Goal: Task Accomplishment & Management: Use online tool/utility

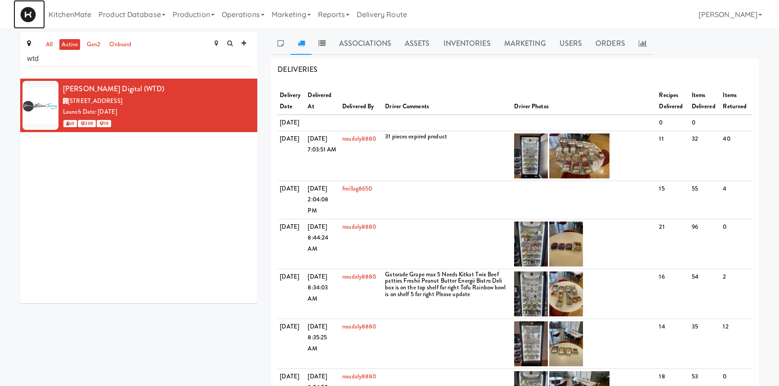
click at [34, 13] on img at bounding box center [28, 15] width 16 height 16
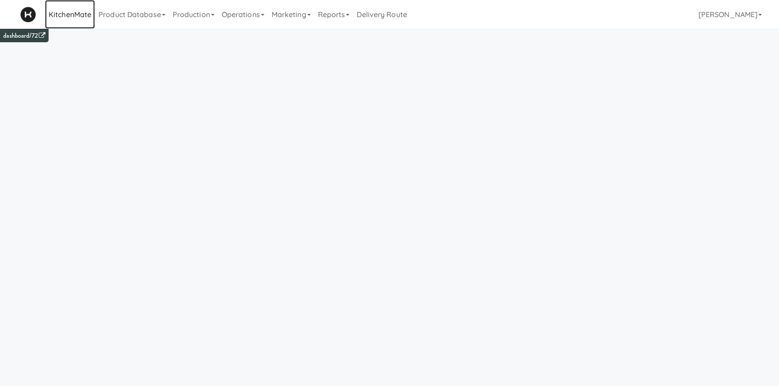
click at [85, 13] on link "KitchenMate" at bounding box center [70, 14] width 50 height 29
click at [199, 18] on link "Production" at bounding box center [193, 14] width 49 height 29
click at [240, 17] on link "Operations" at bounding box center [243, 14] width 50 height 29
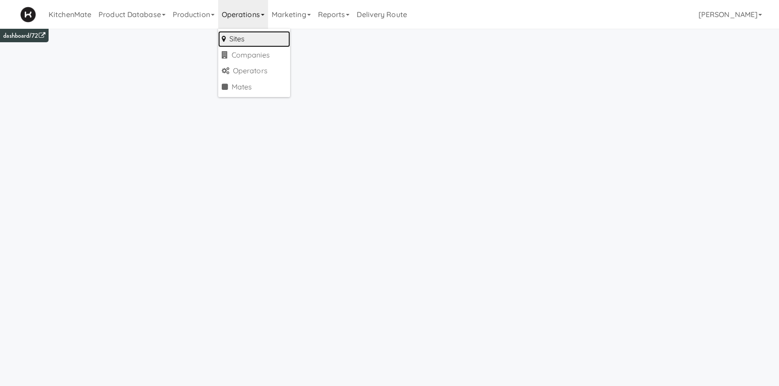
click at [238, 40] on link "Sites" at bounding box center [254, 39] width 72 height 16
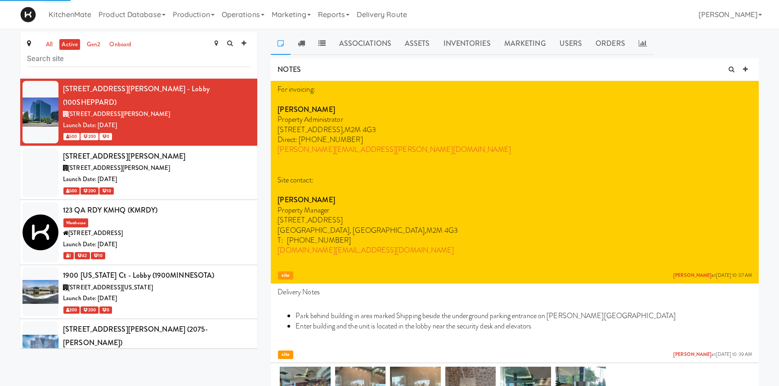
click at [157, 60] on input "text" at bounding box center [139, 58] width 224 height 17
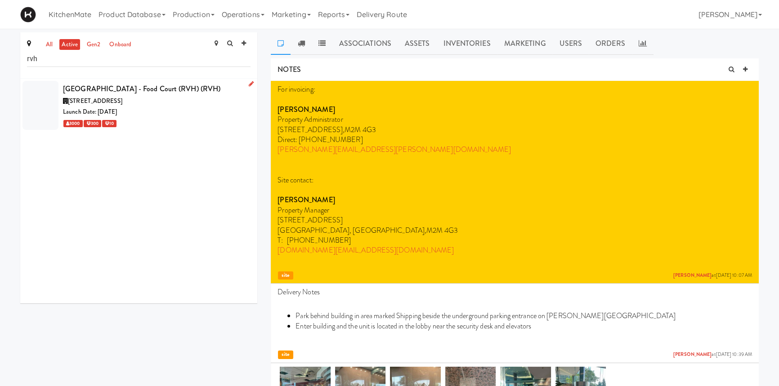
type input "rvh"
click at [146, 96] on div "[GEOGRAPHIC_DATA] - Food Court (RVH) (RVH)" at bounding box center [157, 88] width 188 height 13
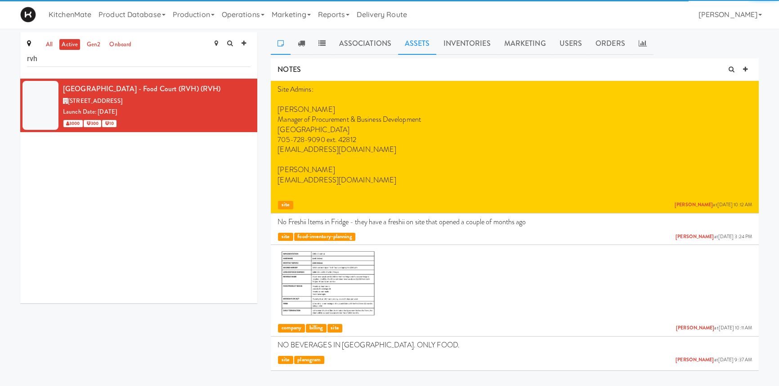
click at [414, 46] on link "Assets" at bounding box center [417, 43] width 39 height 22
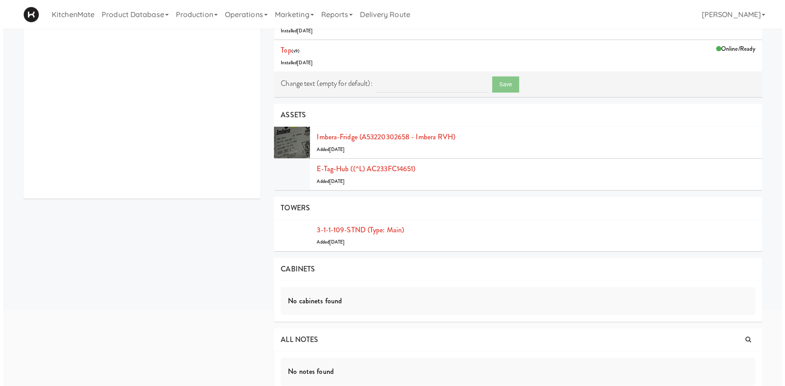
scroll to position [105, 0]
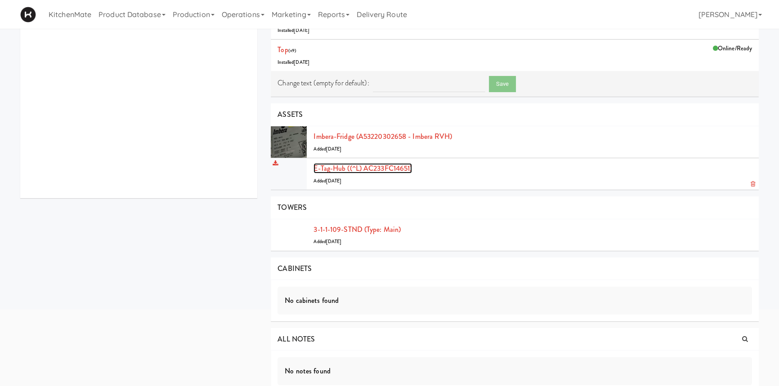
click at [365, 166] on link "E-tag-hub ((^L) AC233FC14651)" at bounding box center [362, 168] width 98 height 10
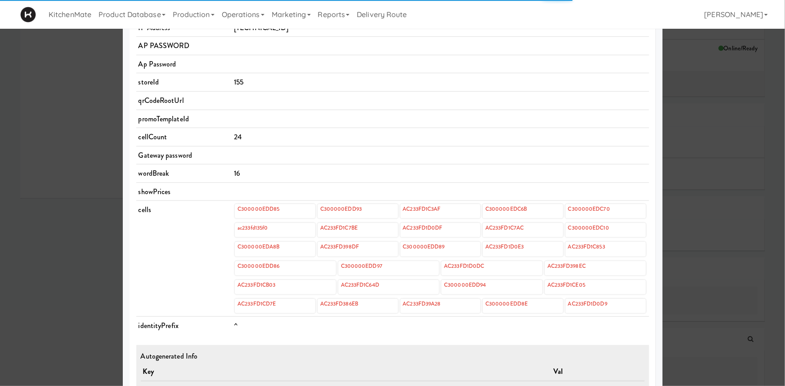
scroll to position [249, 0]
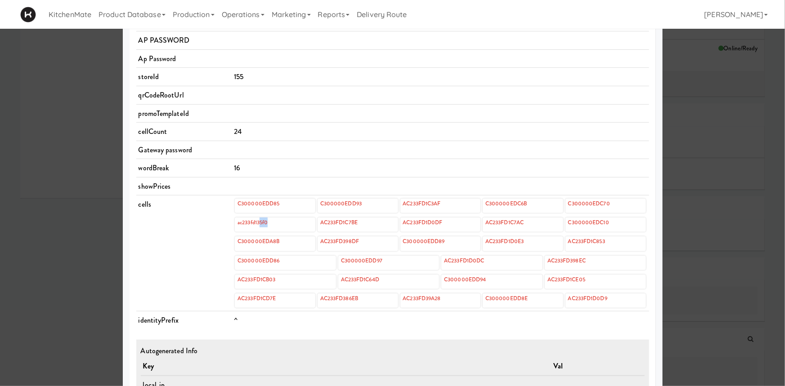
drag, startPoint x: 279, startPoint y: 226, endPoint x: 257, endPoint y: 221, distance: 22.1
click at [257, 221] on div "ac233fd135f0" at bounding box center [275, 225] width 81 height 14
click at [257, 221] on link "ac233fd135f0" at bounding box center [253, 223] width 32 height 10
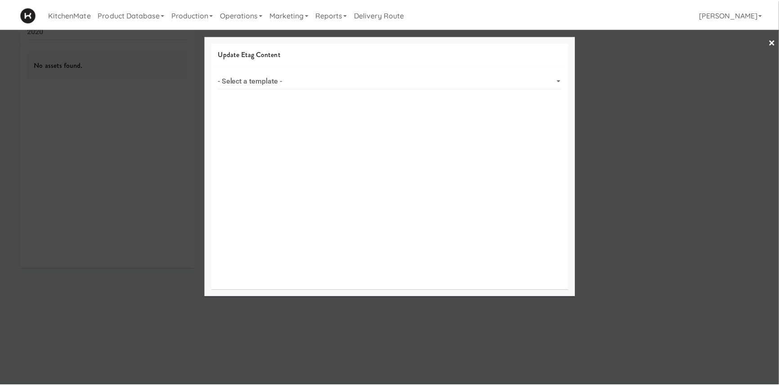
scroll to position [28, 0]
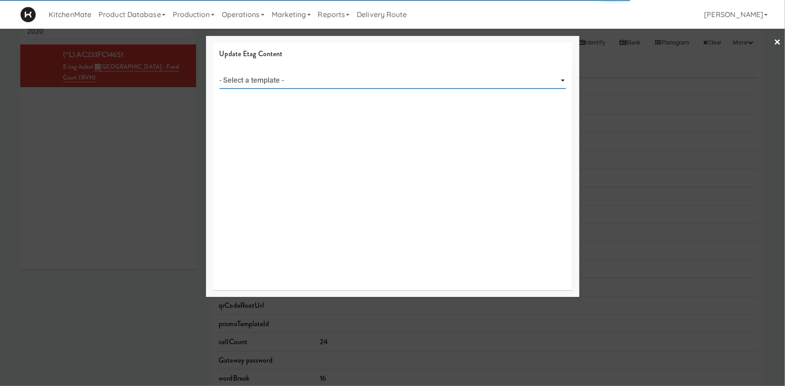
click at [514, 77] on select "- Select a template -" at bounding box center [392, 80] width 346 height 17
click at [663, 142] on div at bounding box center [392, 193] width 785 height 386
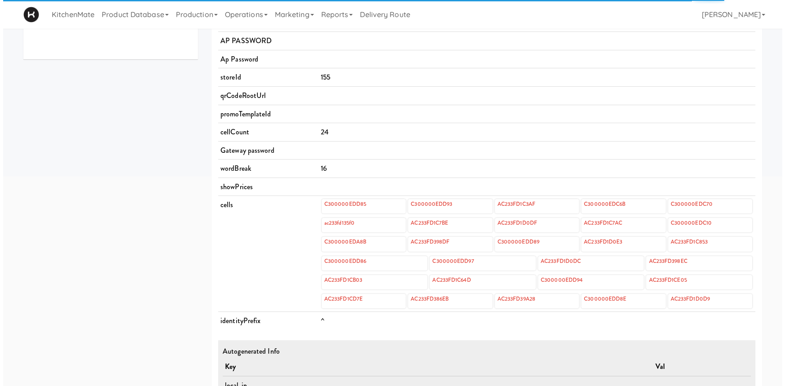
scroll to position [261, 0]
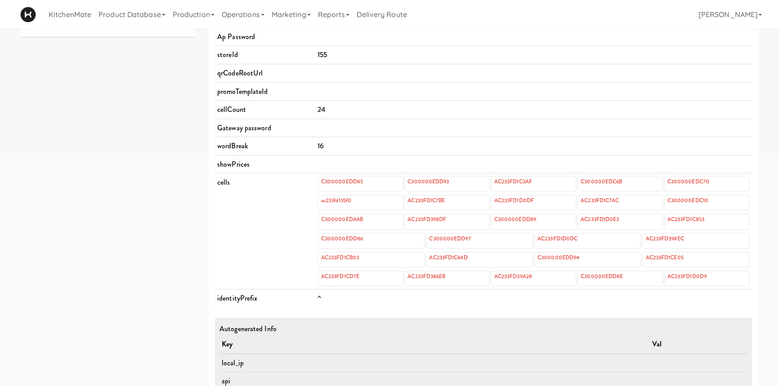
click at [278, 183] on td "cells" at bounding box center [265, 232] width 100 height 116
click at [330, 200] on link "ac233fd135f0" at bounding box center [336, 201] width 32 height 10
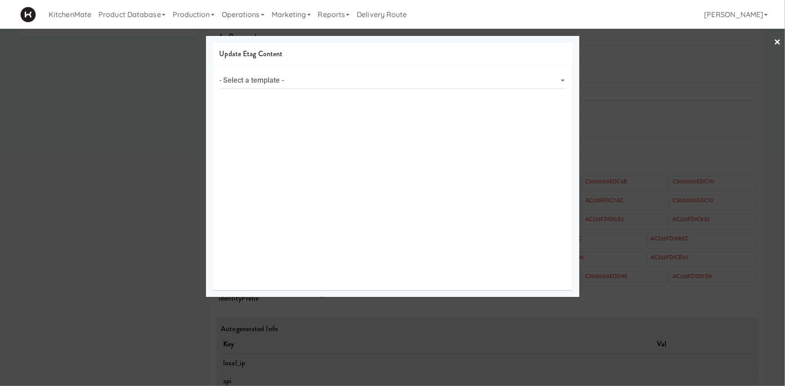
click at [330, 200] on div "- Select a template -" at bounding box center [393, 178] width 360 height 225
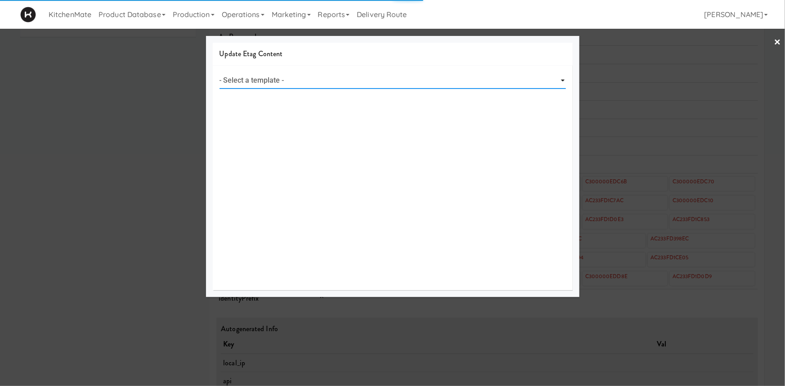
click at [350, 79] on select "- Select a template -" at bounding box center [392, 80] width 346 height 17
click at [219, 72] on select "- Select a template -" at bounding box center [392, 80] width 346 height 17
select select "object:91317"
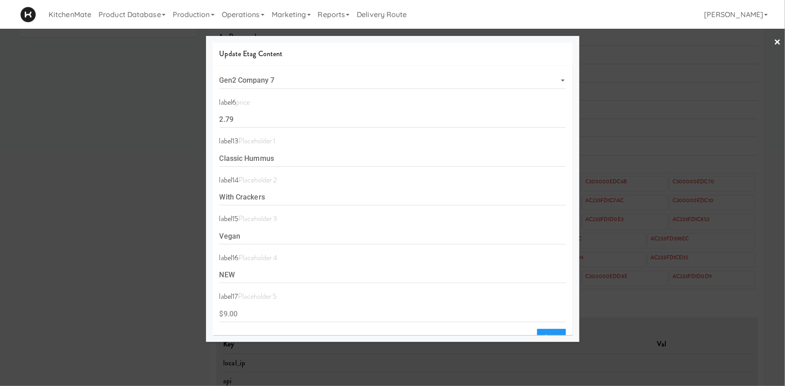
click at [779, 43] on link "×" at bounding box center [777, 43] width 7 height 28
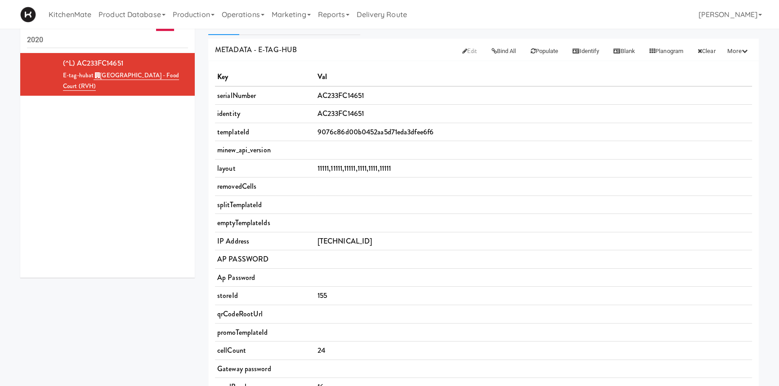
scroll to position [17, 0]
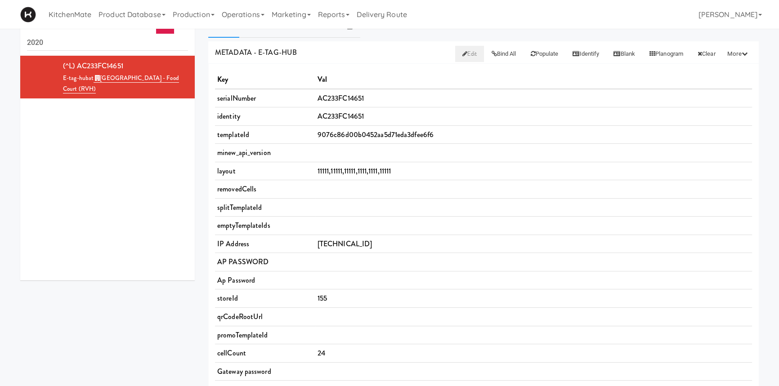
click at [462, 54] on span "Edit" at bounding box center [469, 53] width 15 height 9
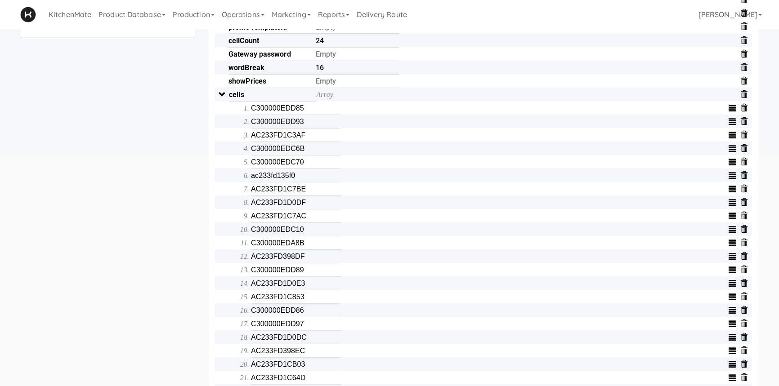
scroll to position [261, 0]
click at [295, 182] on input "ac233fd135f0" at bounding box center [296, 175] width 90 height 13
type input "a"
type input "AC233FD2C390"
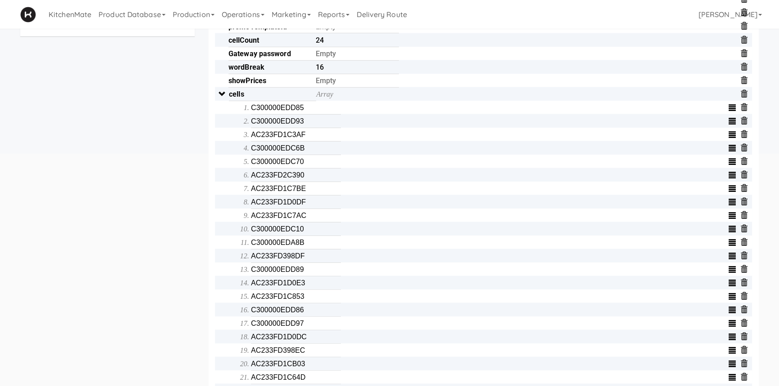
click at [180, 221] on div "ASSETS all all access-point adyen blank card-reader e-tag-hub fork-disp fridge …" at bounding box center [389, 162] width 752 height 783
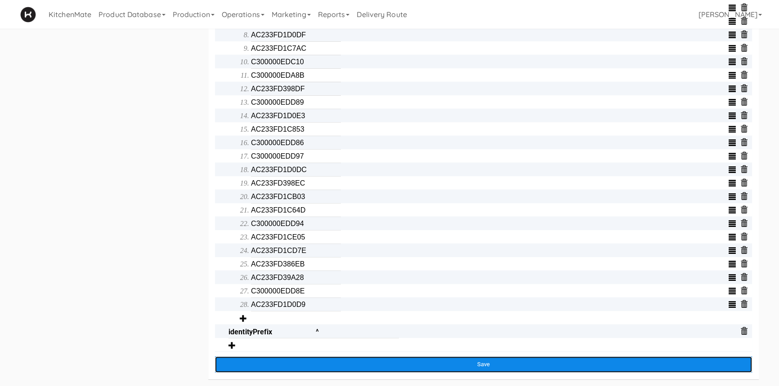
click at [483, 371] on button "Save" at bounding box center [483, 365] width 537 height 16
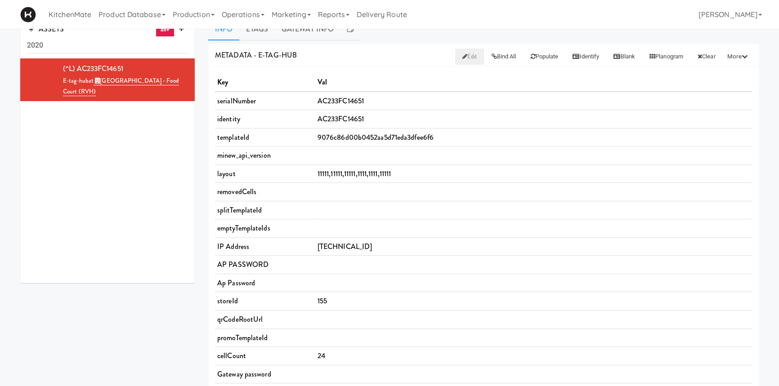
scroll to position [0, 0]
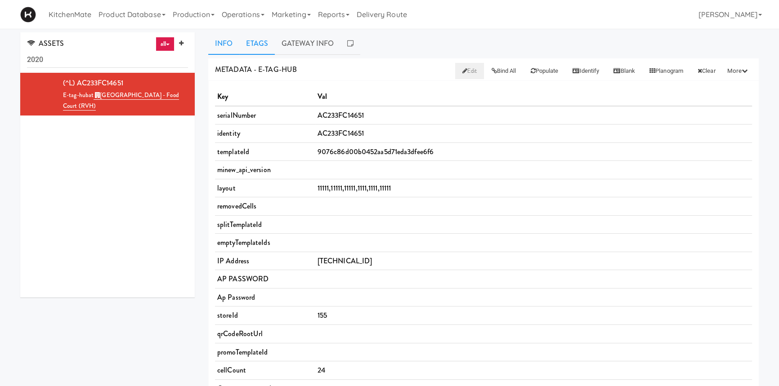
click at [260, 42] on link "Etags" at bounding box center [257, 43] width 36 height 22
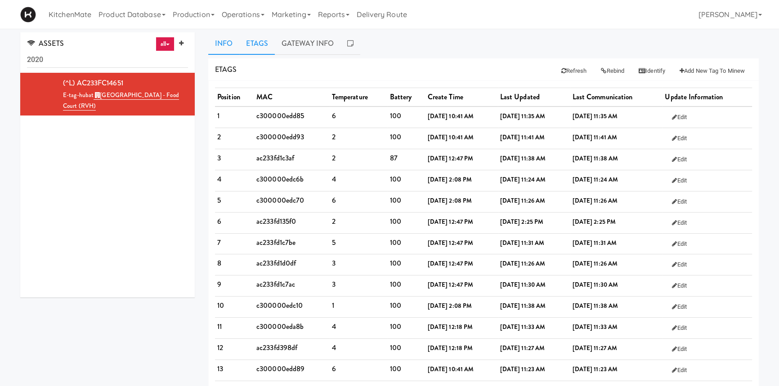
click at [230, 44] on link "Info" at bounding box center [223, 43] width 31 height 22
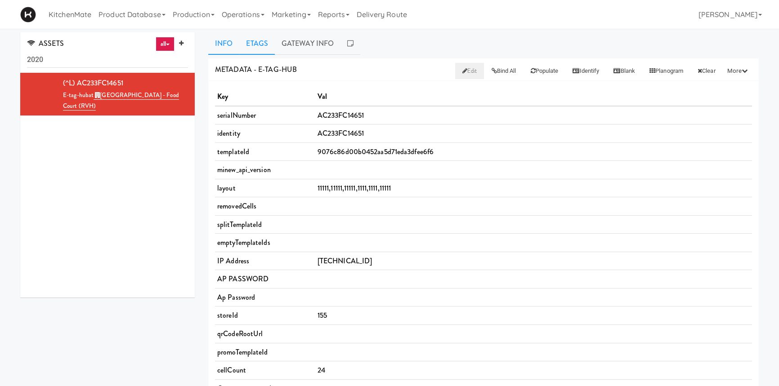
click at [256, 45] on link "Etags" at bounding box center [257, 43] width 36 height 22
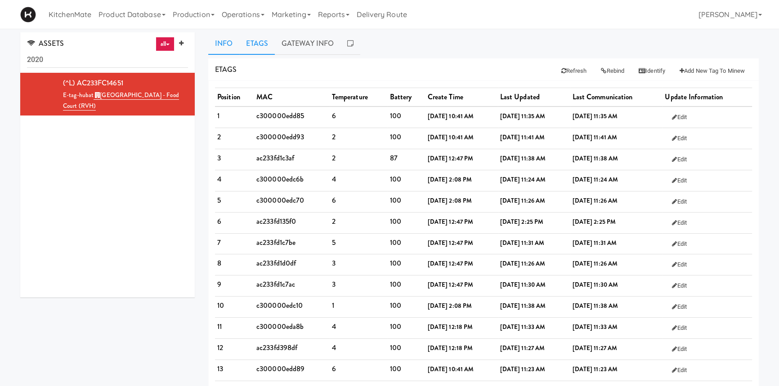
click at [221, 46] on link "Info" at bounding box center [223, 43] width 31 height 22
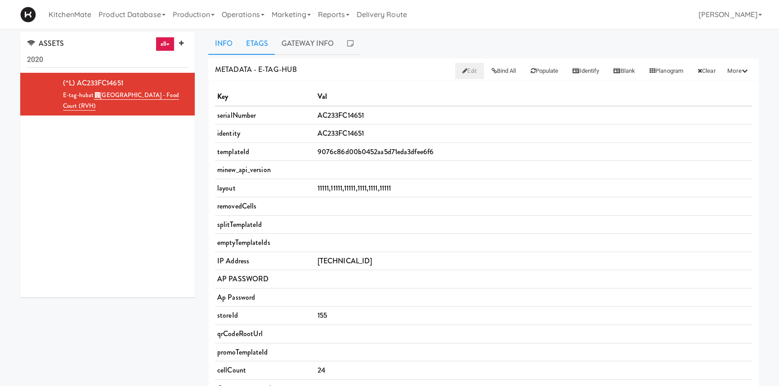
click at [260, 48] on link "Etags" at bounding box center [257, 43] width 36 height 22
click at [264, 46] on link "Etags" at bounding box center [257, 43] width 36 height 22
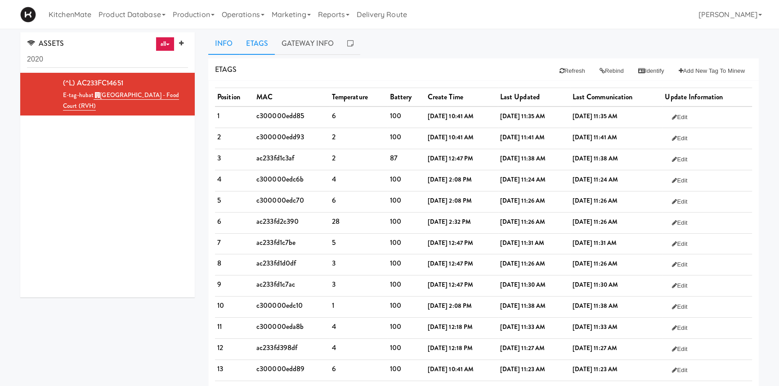
click at [224, 42] on link "Info" at bounding box center [223, 43] width 31 height 22
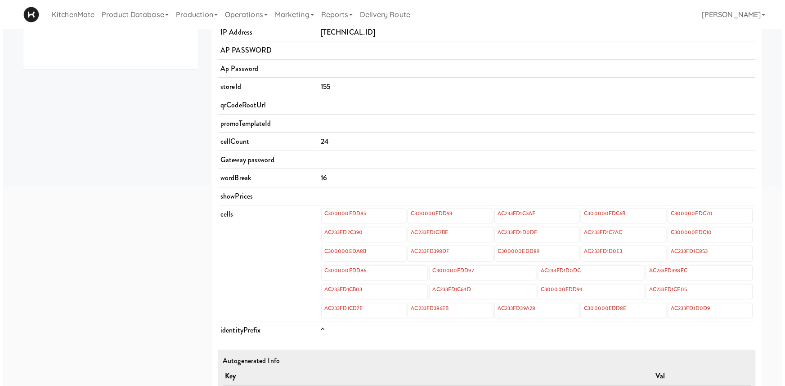
scroll to position [346, 0]
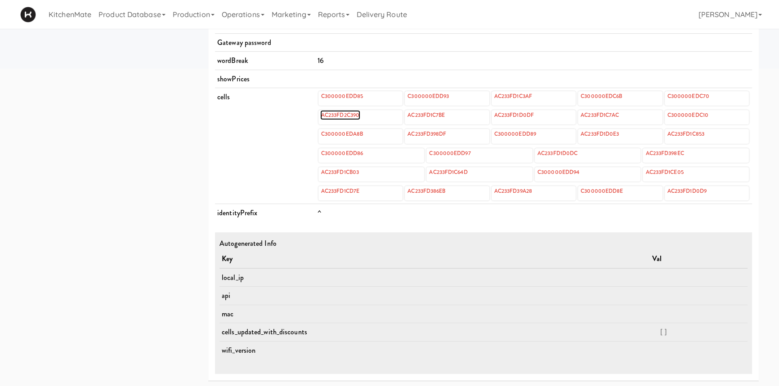
click at [346, 114] on link "AC233FD2C390" at bounding box center [340, 115] width 40 height 10
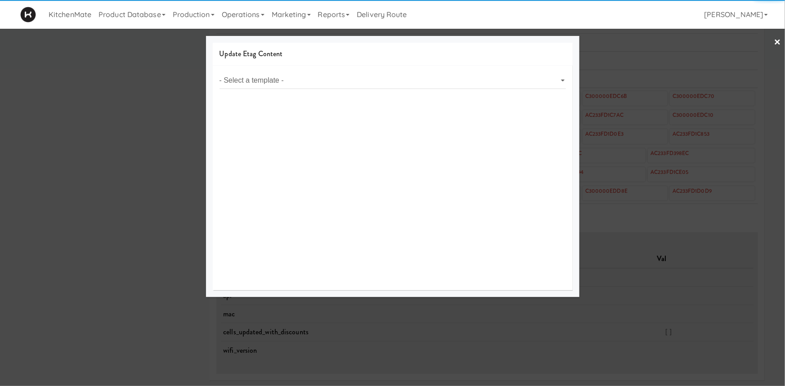
select select "object:437"
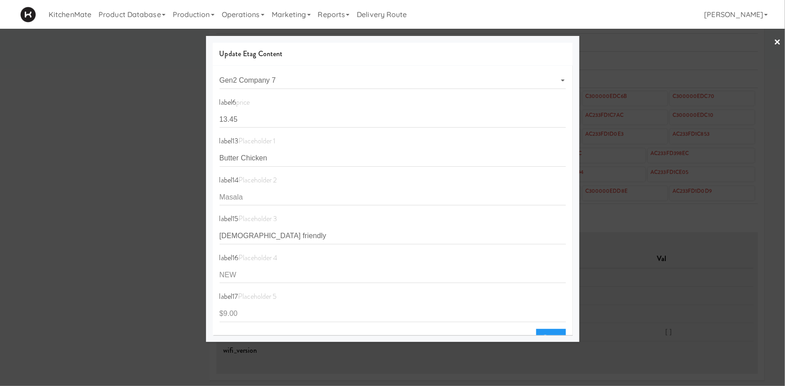
click at [155, 136] on div at bounding box center [392, 193] width 785 height 386
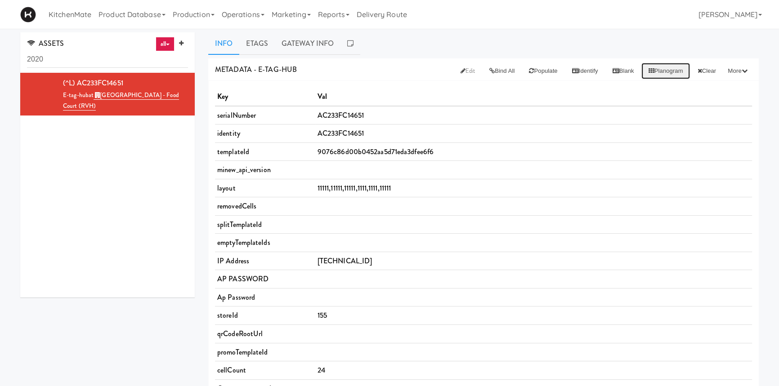
click at [657, 67] on button "Planogram" at bounding box center [665, 71] width 49 height 16
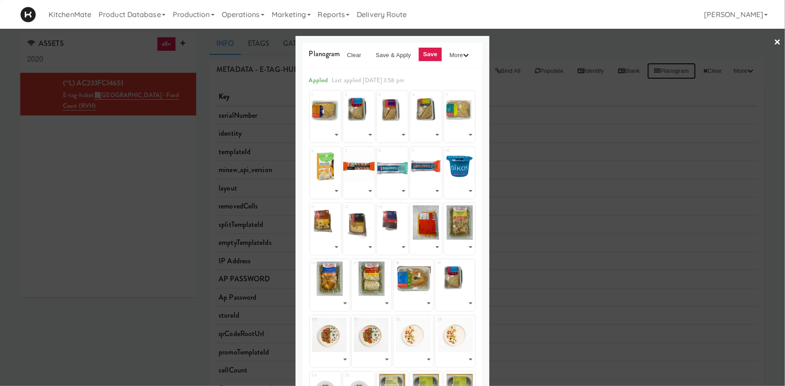
select select "number:264624"
select select "number:264620"
select select "number:264420"
select select "number:264622"
select select "number:264476"
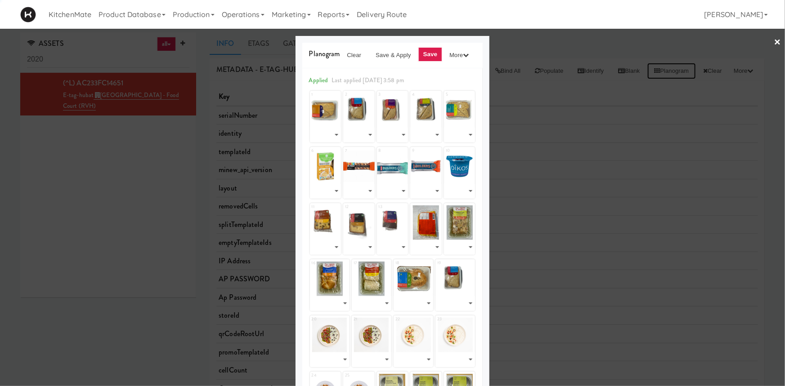
select select "number:264356"
select select "number:264030"
select select "number:264069"
select select "number:264095"
select select "number:264609"
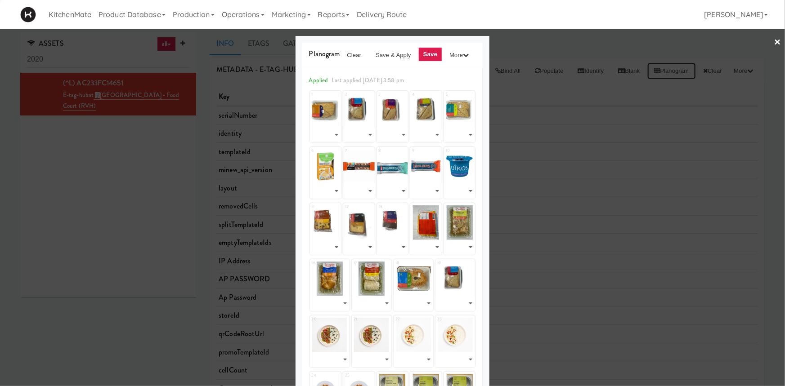
select select "number:264617"
select select "number:264625"
select select "number:264619"
select select "number:264601"
select select "number:264563"
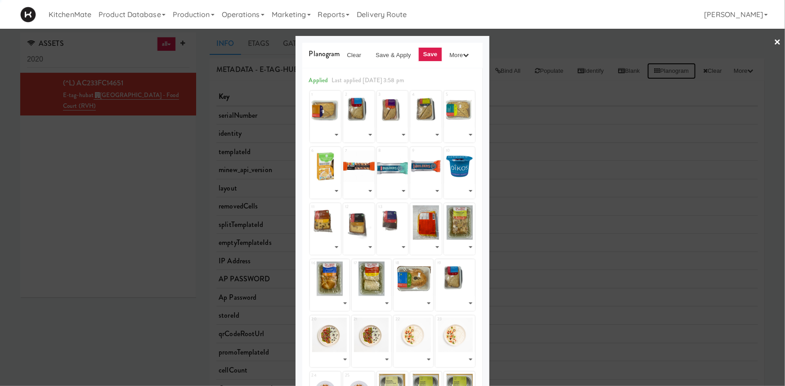
select select "number:264523"
select select "number:264586"
select select "number:264623"
select select "number:264620"
select select "number:263033"
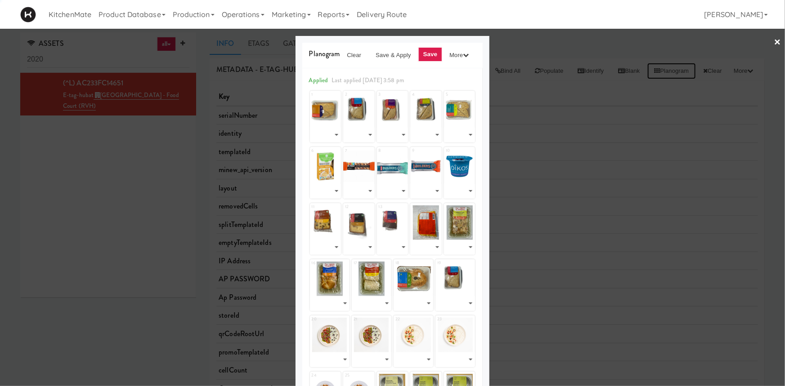
select select "number:263033"
select select "number:262930"
select select "number:262986"
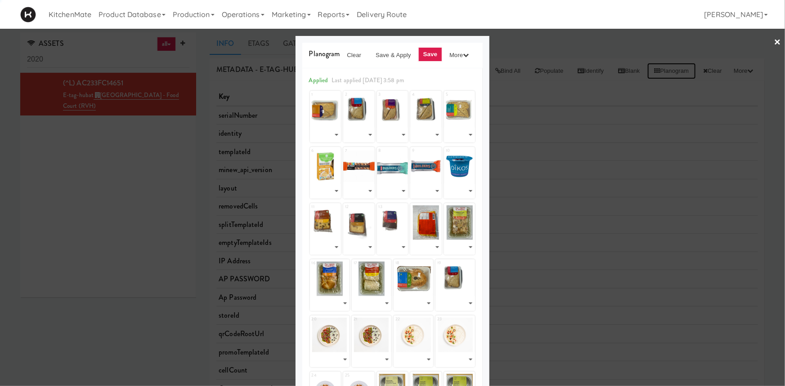
select select "number:262808"
select select "number:262869"
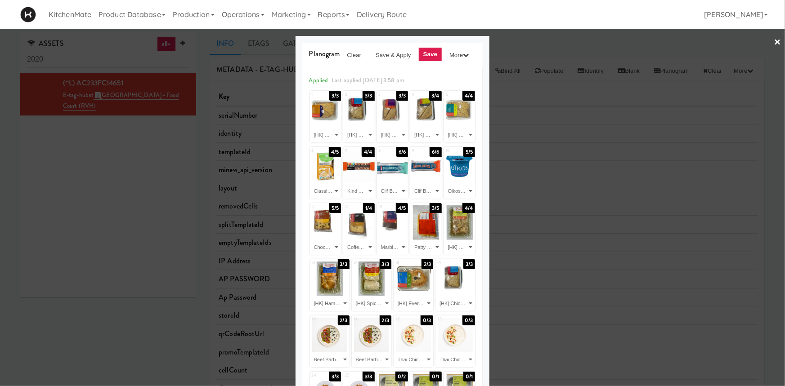
click at [157, 229] on div at bounding box center [392, 193] width 785 height 386
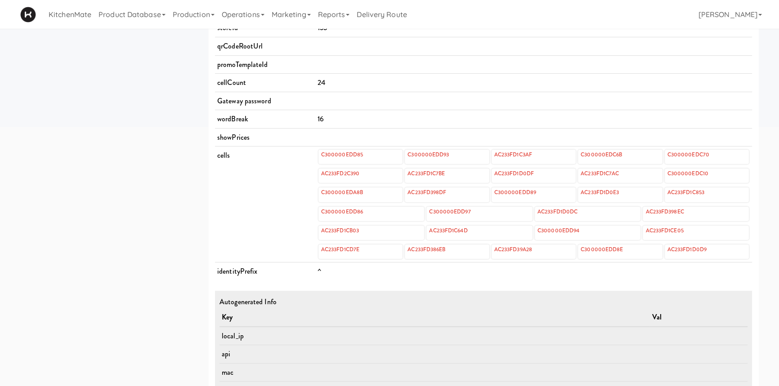
scroll to position [290, 0]
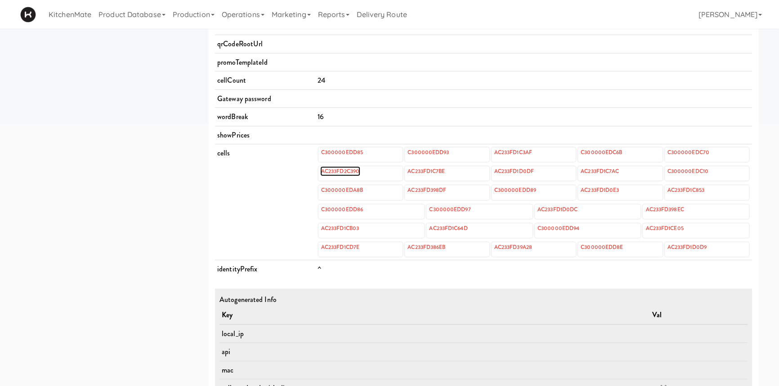
click at [347, 171] on link "AC233FD2C390" at bounding box center [340, 171] width 40 height 10
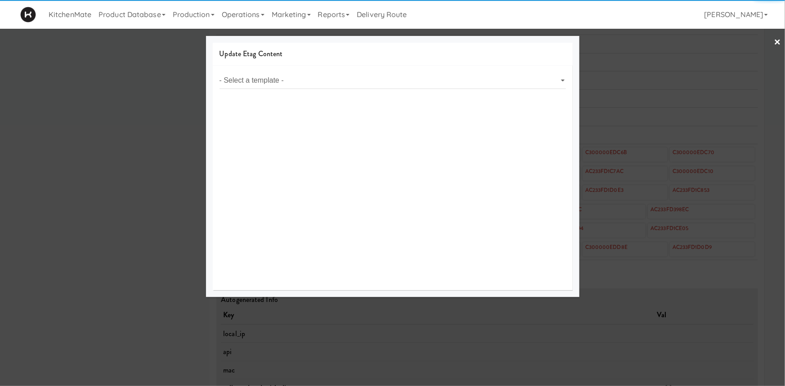
select select "object:675"
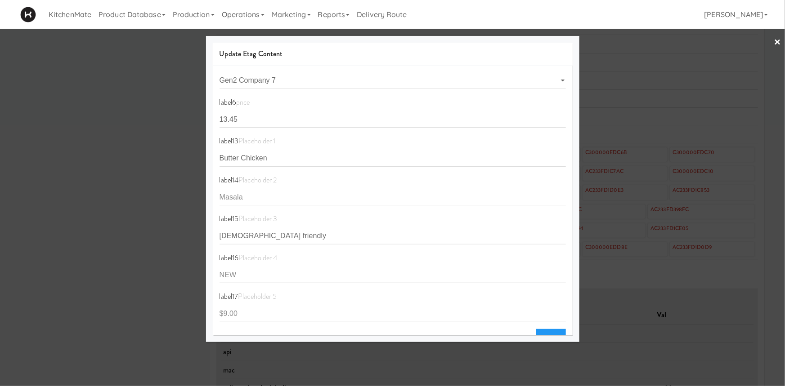
click at [143, 315] on div at bounding box center [392, 193] width 785 height 386
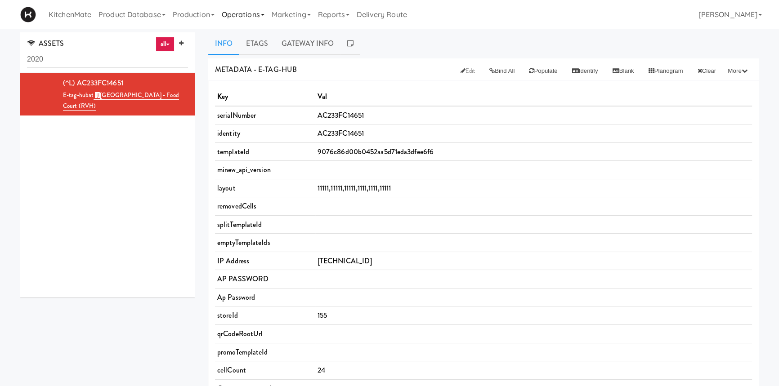
click at [239, 14] on link "Operations" at bounding box center [243, 14] width 50 height 29
click at [243, 32] on link "Sites" at bounding box center [254, 39] width 72 height 16
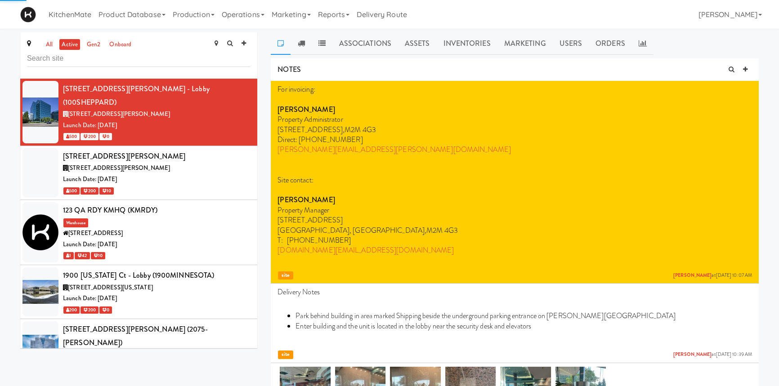
click at [119, 56] on input "text" at bounding box center [139, 58] width 224 height 17
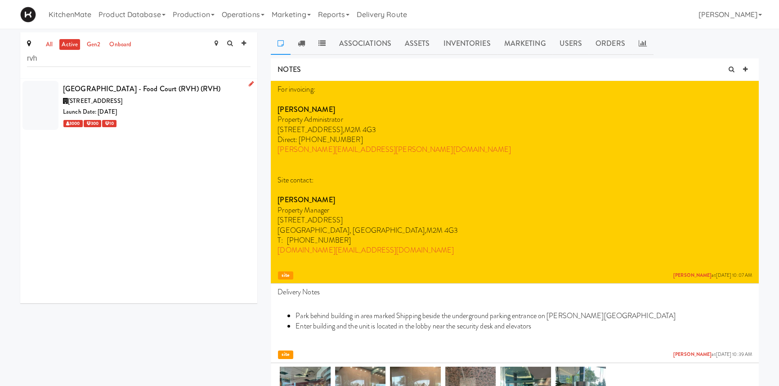
type input "rvh"
click at [119, 94] on div "[GEOGRAPHIC_DATA] - Food Court (RVH) (RVH)" at bounding box center [157, 88] width 188 height 13
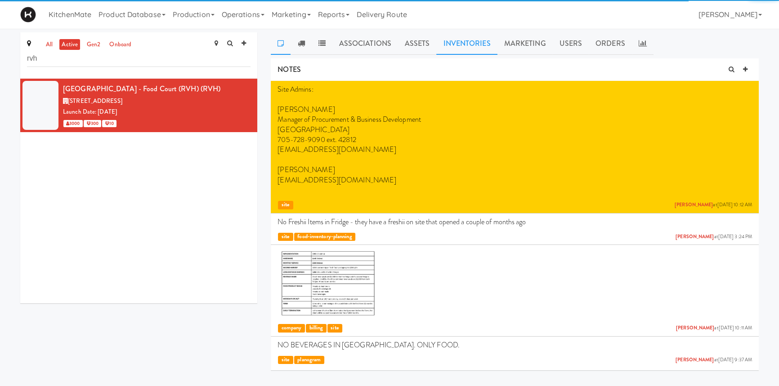
click at [472, 40] on link "Inventories" at bounding box center [466, 43] width 61 height 22
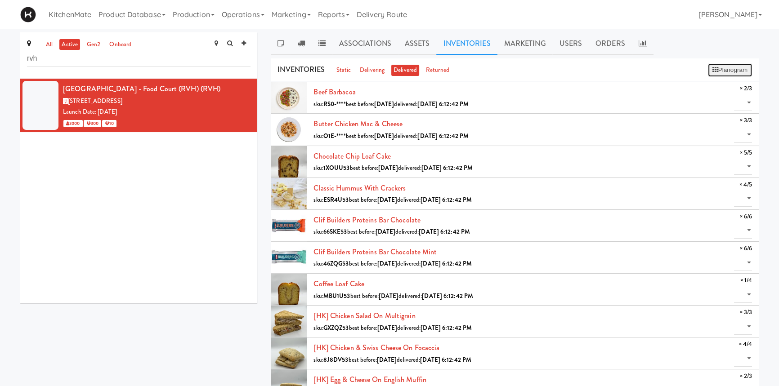
click at [723, 72] on button "Planogram" at bounding box center [730, 69] width 44 height 13
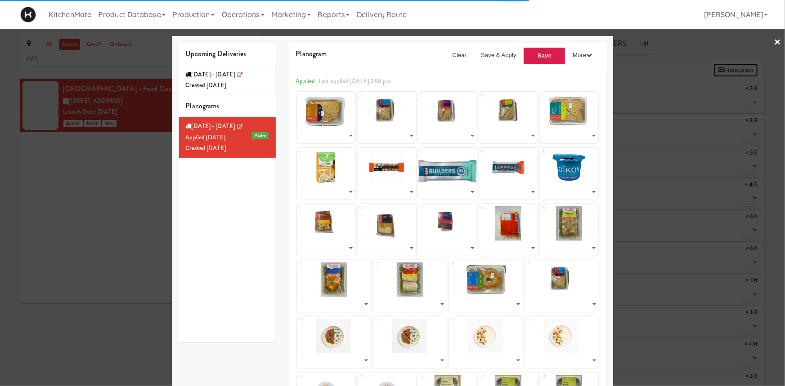
select select "number:264624"
select select "number:264620"
select select "number:264420"
select select "number:264622"
select select "number:264476"
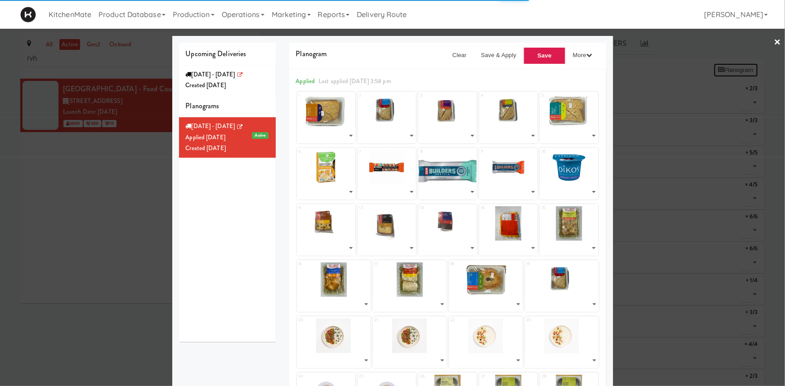
select select "number:264356"
select select "number:264030"
select select "number:264069"
select select "number:264095"
select select "number:264609"
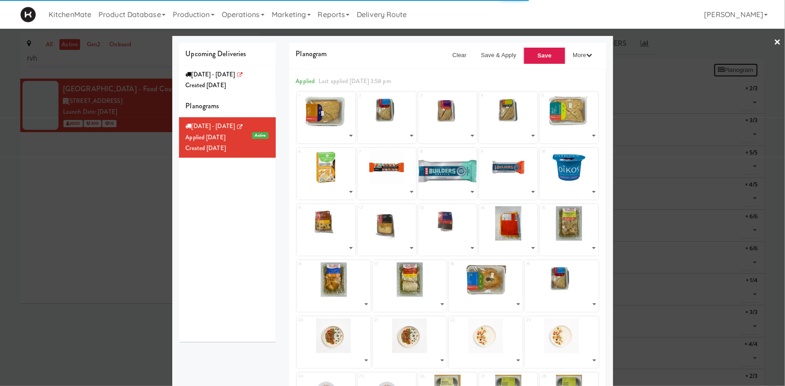
select select "number:264617"
select select "number:264625"
select select "number:264619"
select select "number:264601"
select select "number:264563"
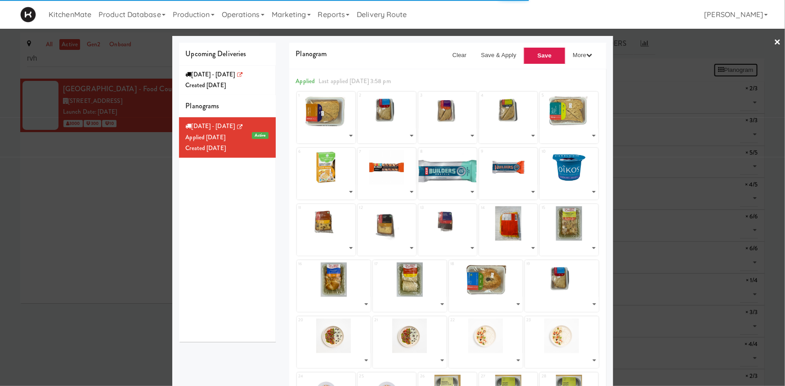
select select "number:264523"
select select "number:264586"
select select "number:264623"
select select "number:264620"
select select "number:263033"
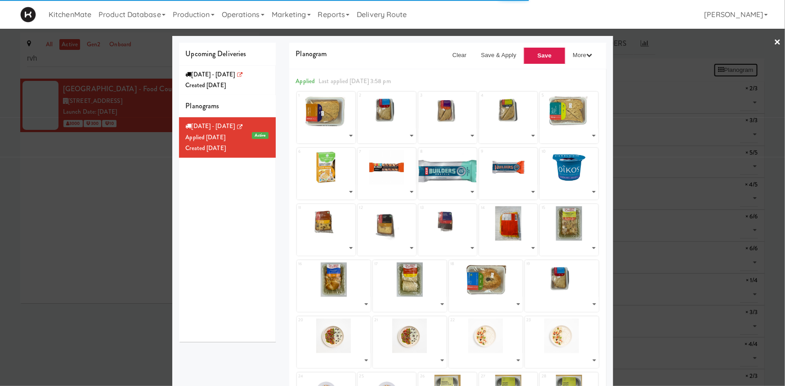
select select "number:263033"
select select "number:262930"
select select "number:262986"
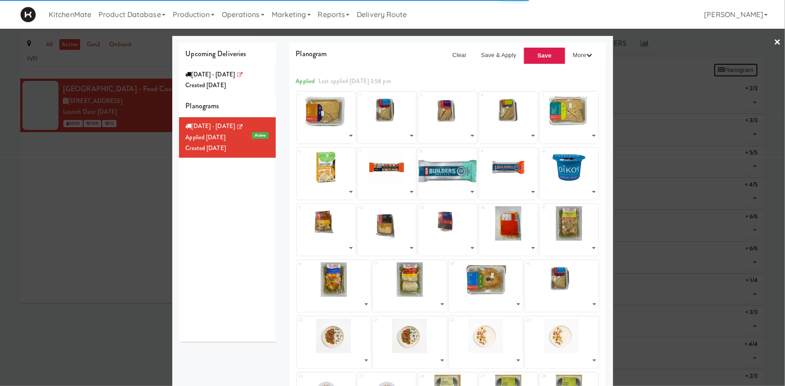
select select "number:262808"
select select "number:262869"
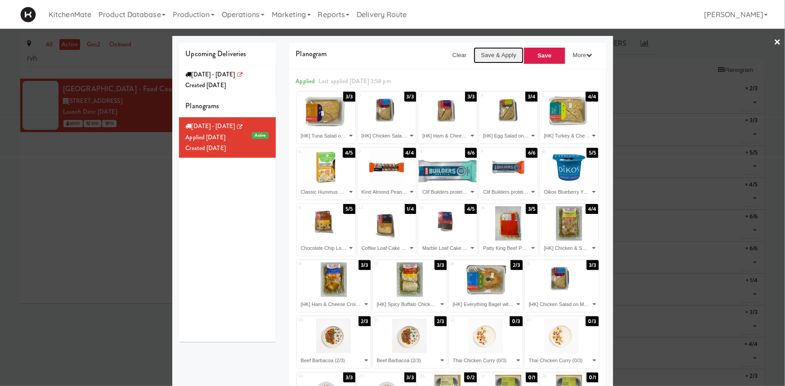
click at [492, 54] on button "Save & Apply" at bounding box center [499, 55] width 50 height 16
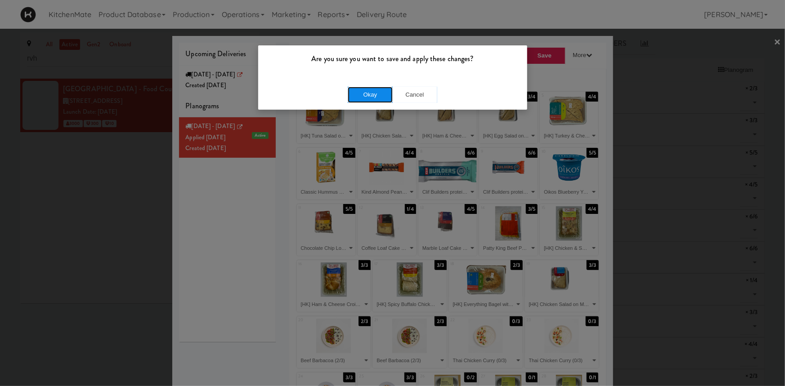
click at [376, 91] on button "Okay" at bounding box center [370, 95] width 45 height 16
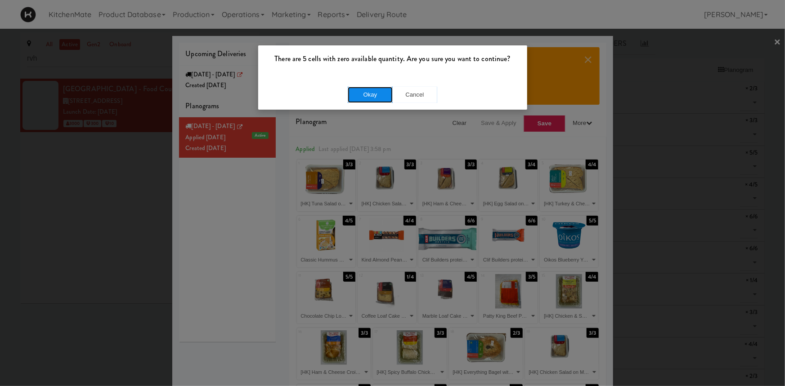
click at [376, 91] on button "Okay" at bounding box center [370, 95] width 45 height 16
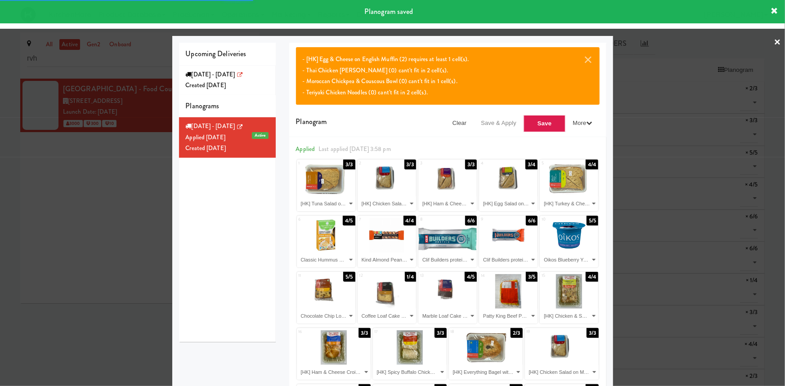
click at [137, 322] on div at bounding box center [392, 193] width 785 height 386
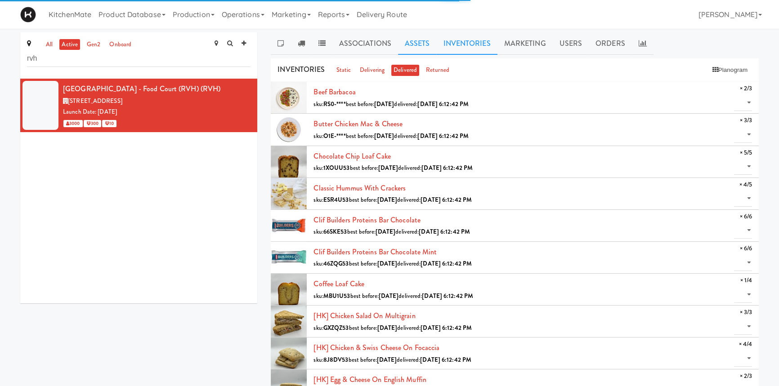
click at [416, 50] on link "Assets" at bounding box center [417, 43] width 39 height 22
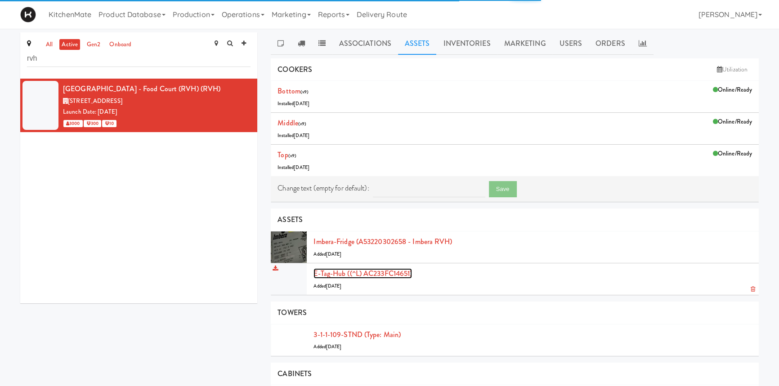
click at [357, 271] on link "E-tag-hub ((^L) AC233FC14651)" at bounding box center [362, 274] width 98 height 10
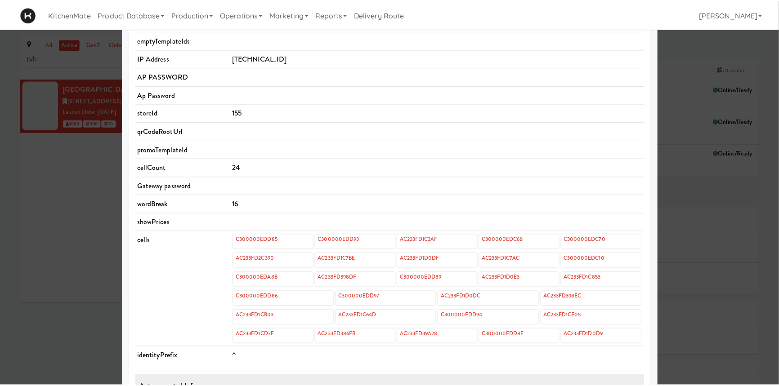
scroll to position [214, 0]
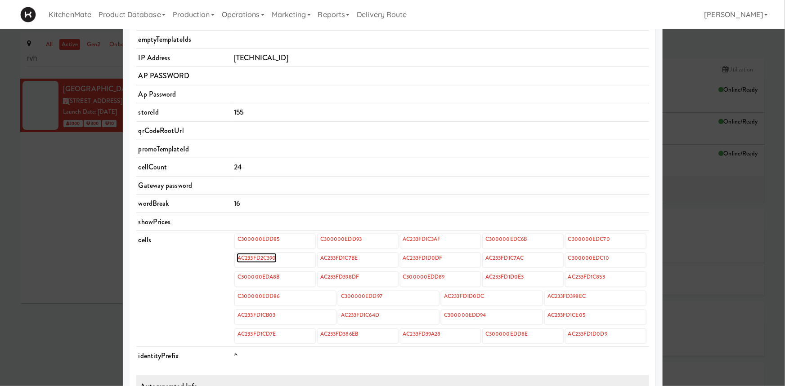
click at [253, 257] on link "AC233FD2C390" at bounding box center [257, 258] width 40 height 10
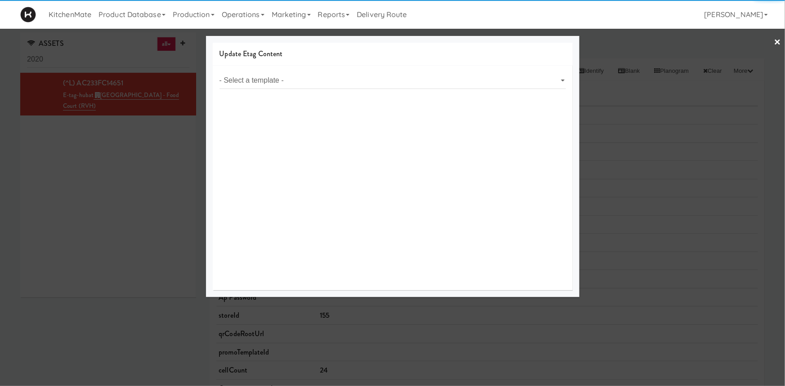
select select "object:3254"
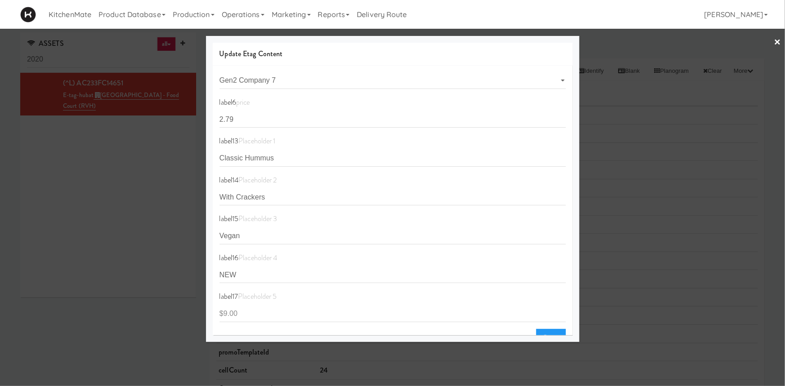
click at [160, 326] on div at bounding box center [392, 193] width 785 height 386
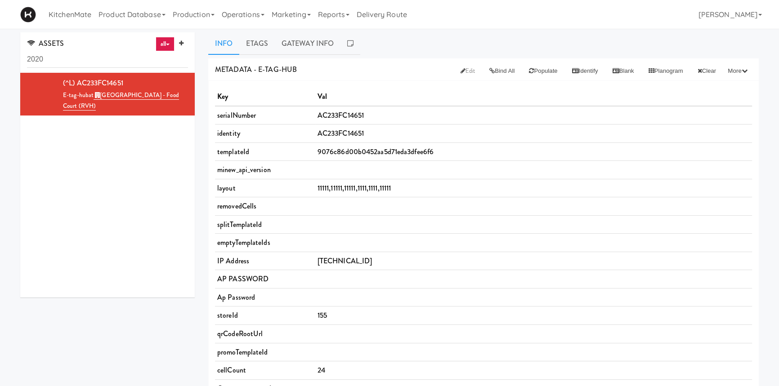
click at [325, 188] on span "11111,11111,11111,1111,1111,11111" at bounding box center [354, 188] width 73 height 10
click at [457, 63] on link "Edit" at bounding box center [467, 71] width 29 height 16
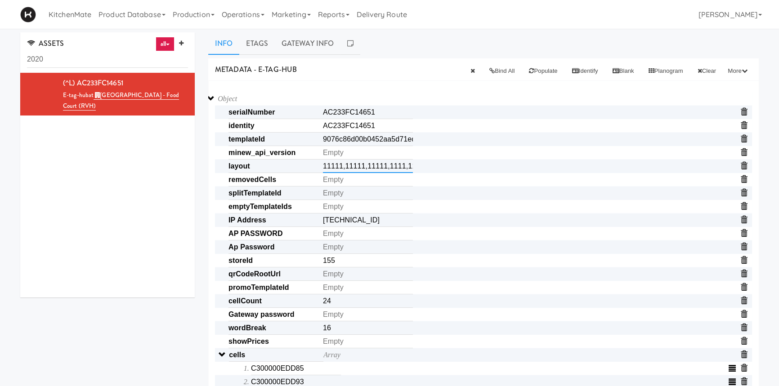
click at [356, 169] on input "11111,11111,11111,1111,1111,11111" at bounding box center [368, 166] width 90 height 13
type input "11111,1111,11111,1111,1111,1111"
click at [421, 78] on div "METADATA - e-tag-hub Bind All Populate Identify Blank Planogram Clear More Clea…" at bounding box center [483, 69] width 551 height 23
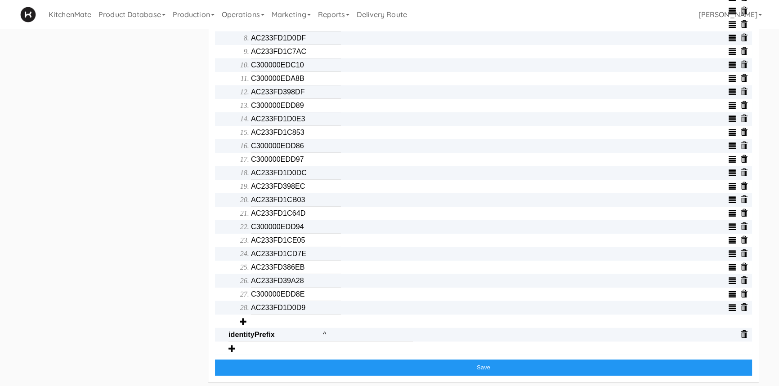
scroll to position [432, 0]
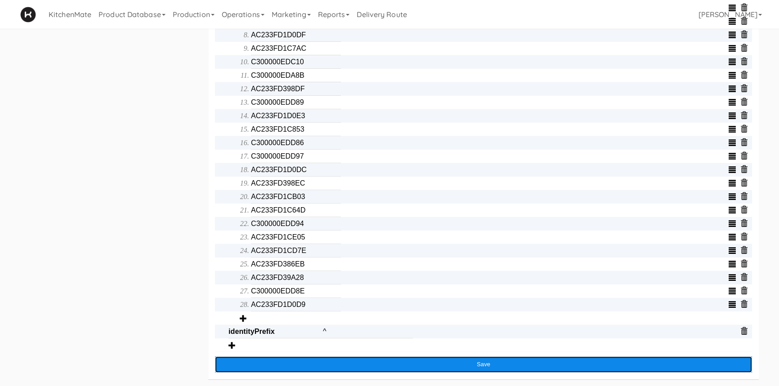
click at [443, 367] on button "Save" at bounding box center [483, 365] width 537 height 16
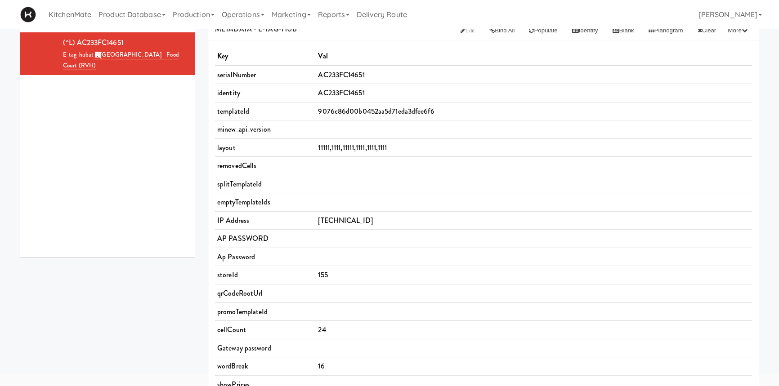
scroll to position [0, 0]
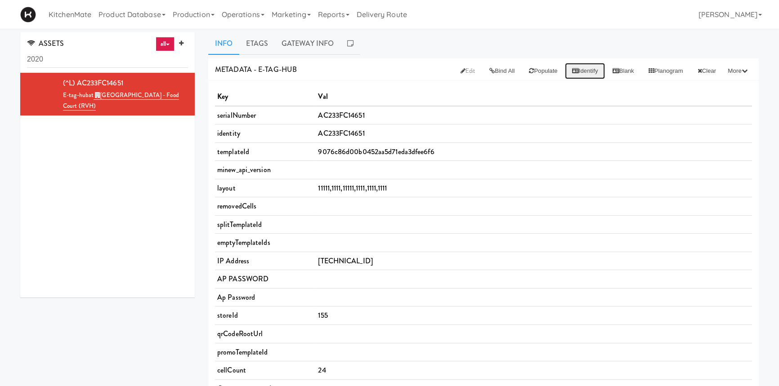
click at [571, 72] on button "Identify" at bounding box center [585, 71] width 40 height 16
click at [251, 47] on link "Etags" at bounding box center [257, 43] width 36 height 22
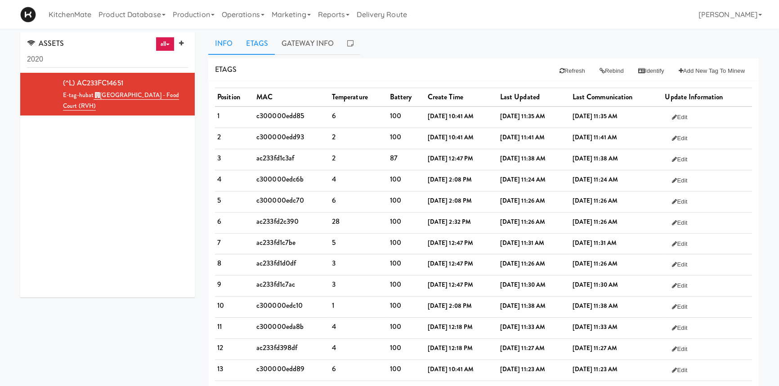
click at [231, 45] on link "Info" at bounding box center [223, 43] width 31 height 22
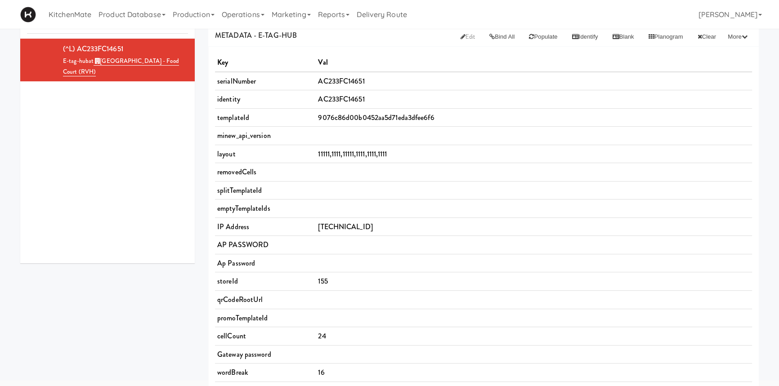
scroll to position [33, 0]
click at [456, 42] on link "Edit" at bounding box center [467, 38] width 29 height 16
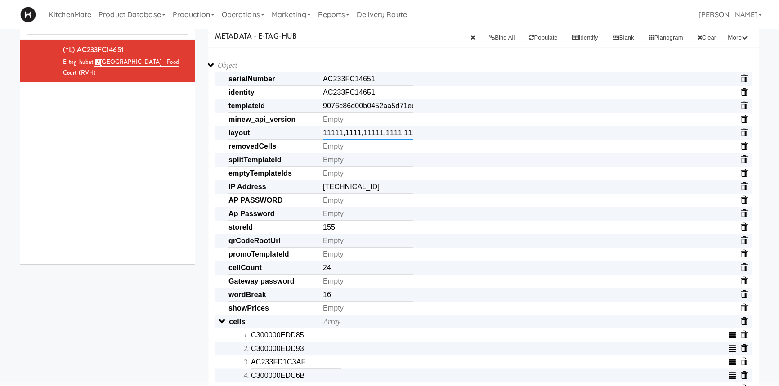
click at [352, 135] on input "11111,1111,11111,1111,1111,1111" at bounding box center [368, 132] width 90 height 13
type input "11111,11111,11111,1111,1111,1111"
click at [162, 293] on div "ASSETS all all access-point adyen blank card-reader e-tag-hub fork-disp fridge …" at bounding box center [389, 390] width 752 height 782
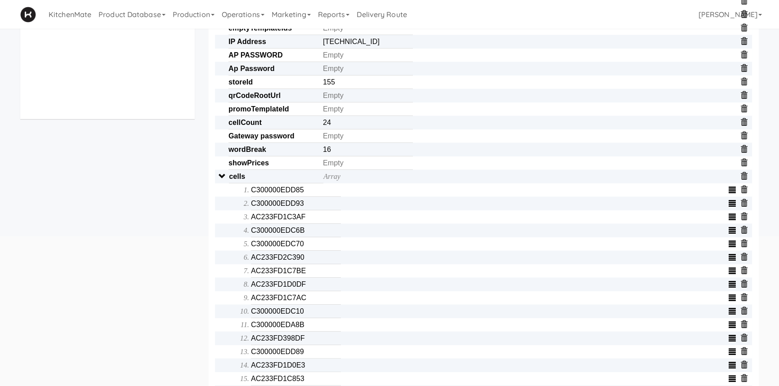
scroll to position [0, 0]
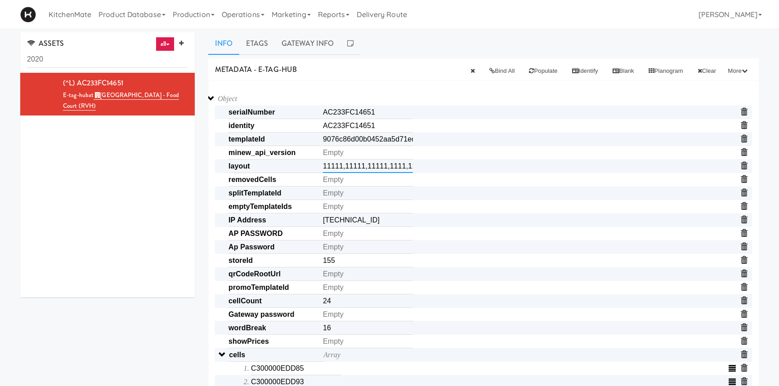
click at [355, 171] on input "11111,11111,11111,1111,1111,1111" at bounding box center [368, 166] width 90 height 13
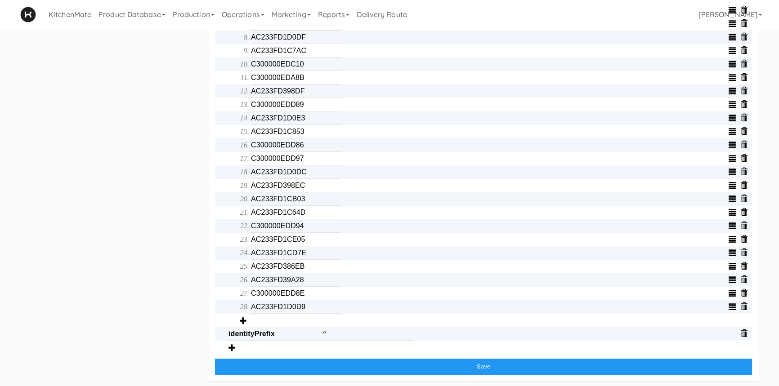
scroll to position [432, 0]
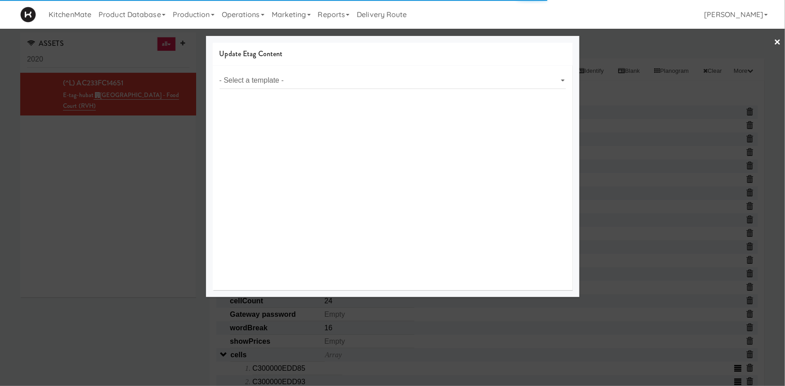
click at [168, 334] on div at bounding box center [392, 193] width 785 height 386
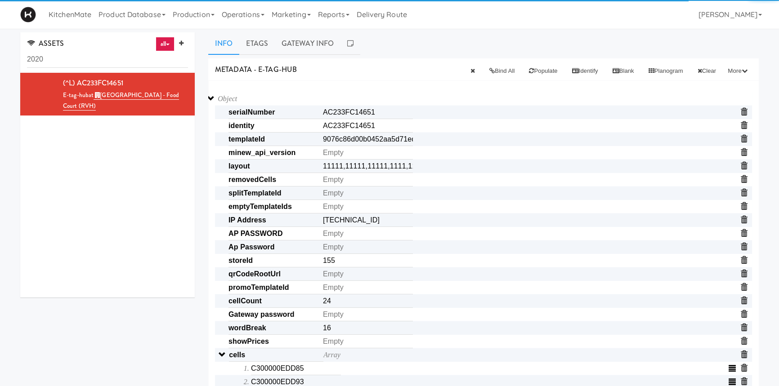
scroll to position [27, 0]
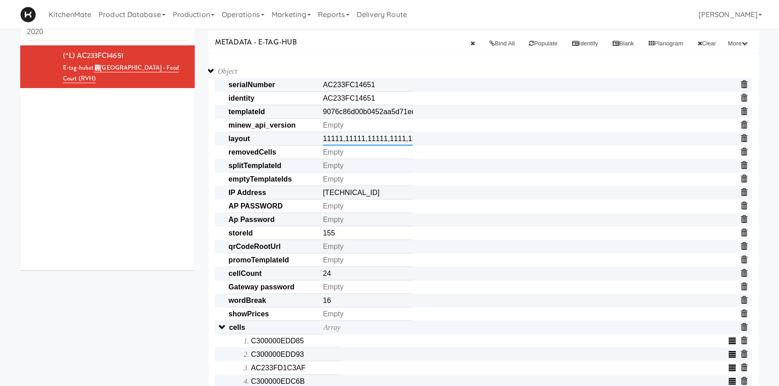
click at [346, 139] on input "11111,11111,11111,1111,1111,1111" at bounding box center [368, 138] width 90 height 13
click at [354, 139] on input "11111,11111,11111,1111,1111,1111" at bounding box center [368, 138] width 90 height 13
click at [377, 139] on input "11111,11111,11111,1111,1111,1111" at bounding box center [368, 138] width 90 height 13
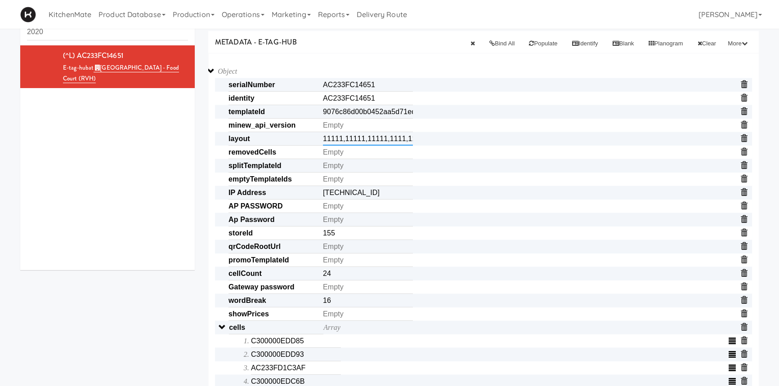
click at [377, 139] on input "11111,11111,11111,1111,1111,1111" at bounding box center [368, 138] width 90 height 13
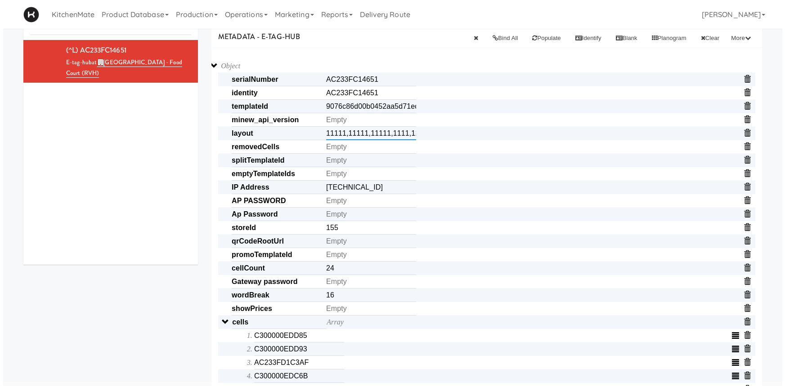
scroll to position [0, 0]
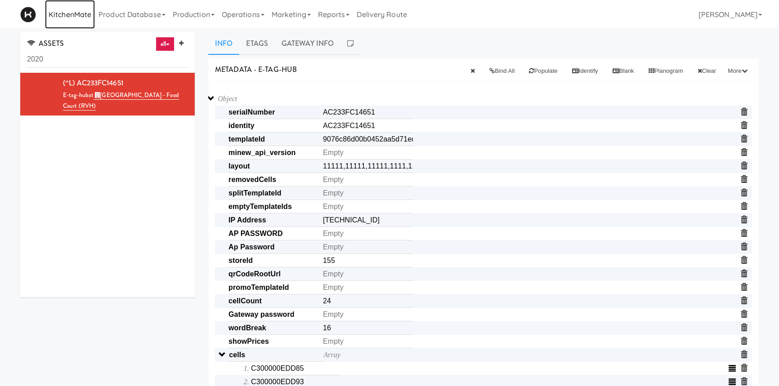
click at [79, 22] on link "KitchenMate" at bounding box center [70, 14] width 50 height 29
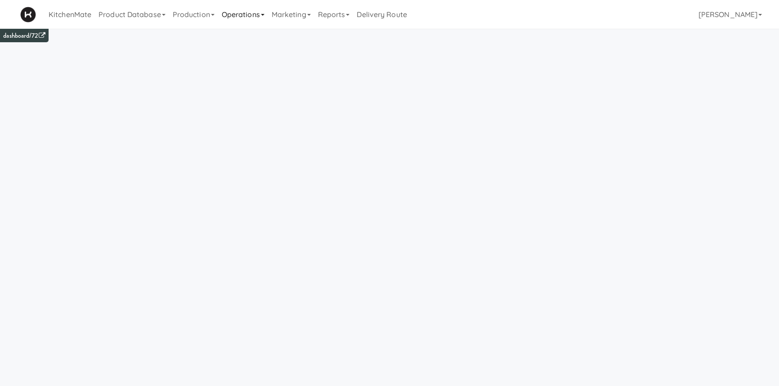
click at [244, 8] on link "Operations" at bounding box center [243, 14] width 50 height 29
click at [250, 37] on link "Sites" at bounding box center [254, 39] width 72 height 16
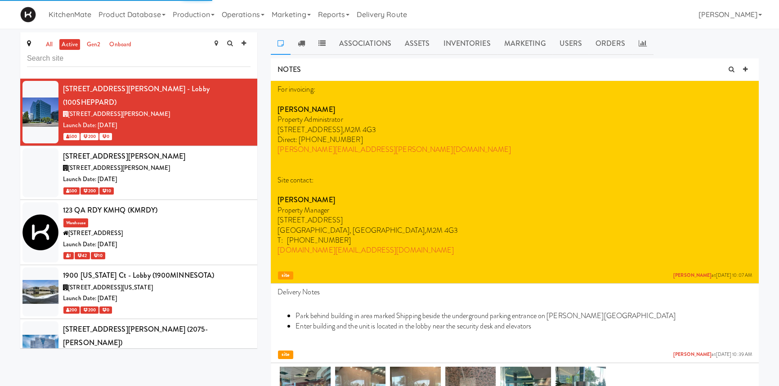
click at [173, 56] on input "text" at bounding box center [139, 58] width 224 height 17
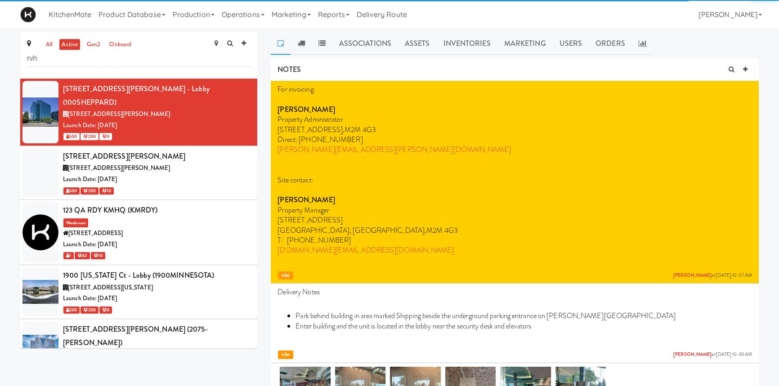
type input "rvh"
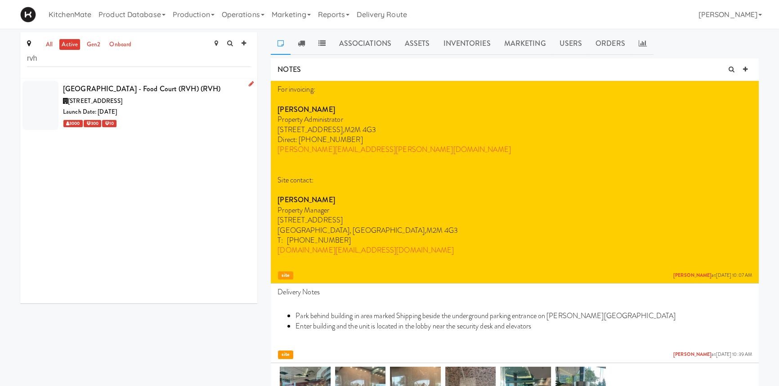
click at [220, 93] on div "[GEOGRAPHIC_DATA] - Food Court (RVH) (RVH)" at bounding box center [157, 88] width 188 height 13
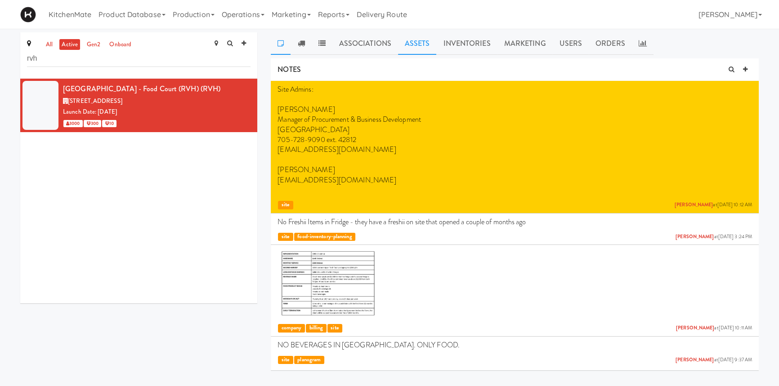
click at [411, 46] on link "Assets" at bounding box center [417, 43] width 39 height 22
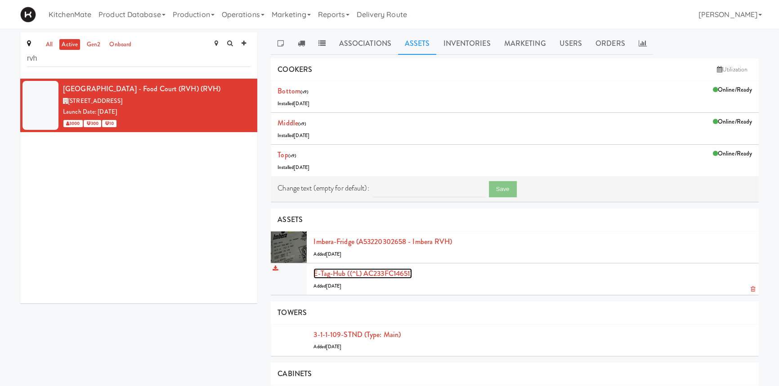
click at [356, 270] on link "E-tag-hub ((^L) AC233FC14651)" at bounding box center [362, 274] width 98 height 10
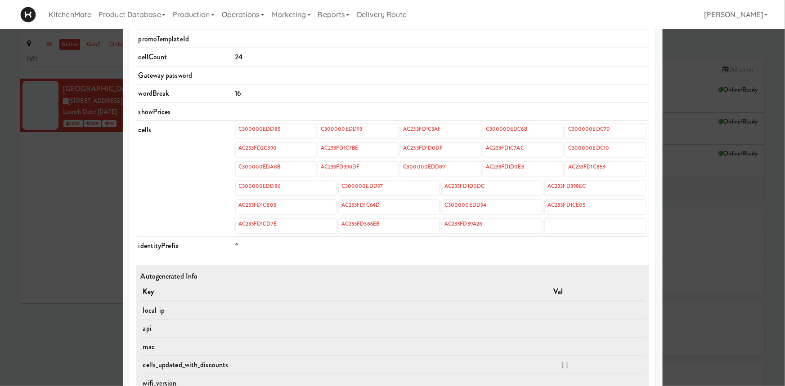
scroll to position [324, 0]
click at [551, 224] on div at bounding box center [595, 226] width 101 height 14
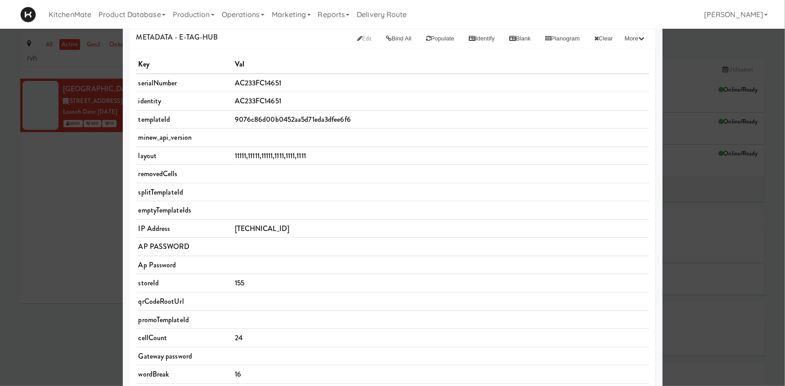
scroll to position [0, 0]
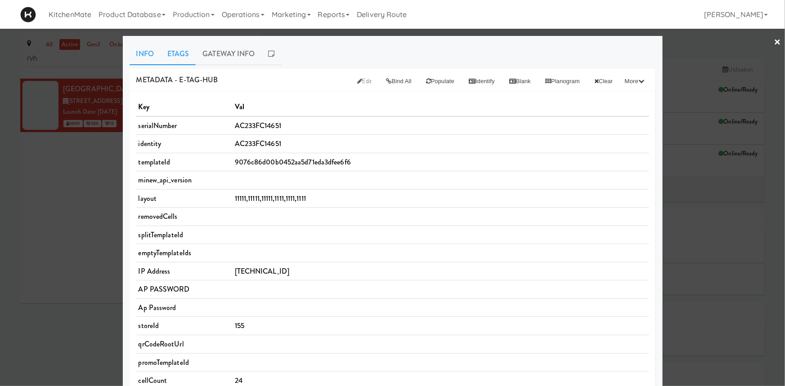
click at [191, 58] on link "Etags" at bounding box center [179, 54] width 36 height 22
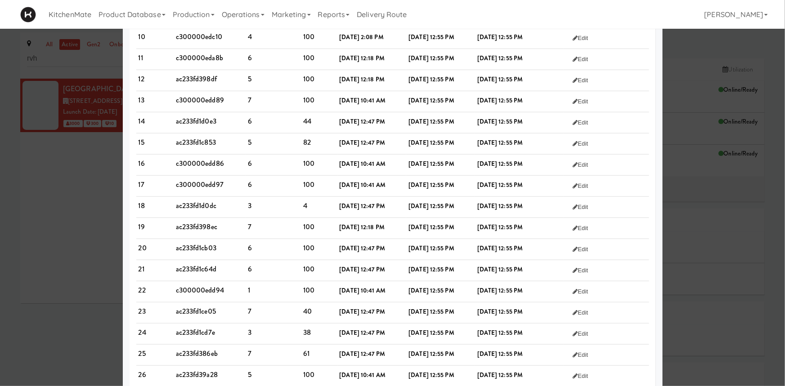
scroll to position [323, 0]
